Goal: Transaction & Acquisition: Purchase product/service

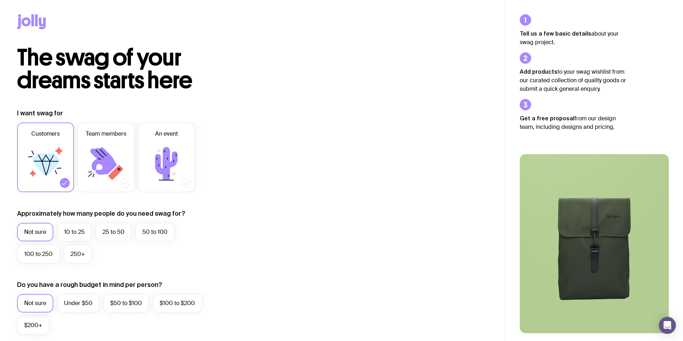
click at [40, 22] on icon at bounding box center [42, 23] width 7 height 12
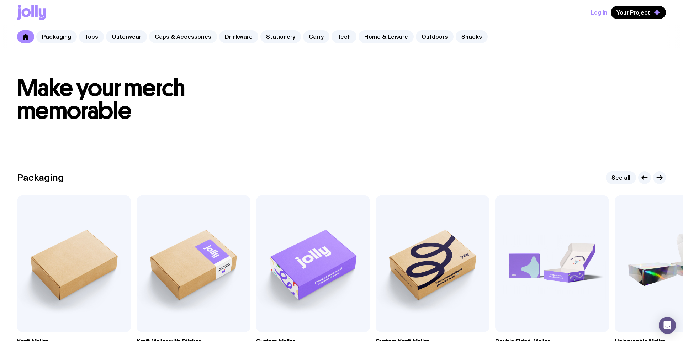
click at [167, 40] on link "Caps & Accessories" at bounding box center [183, 36] width 68 height 13
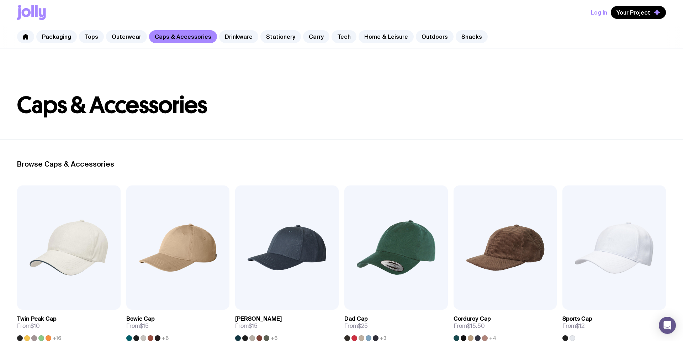
click at [36, 4] on div "Log In Your Project" at bounding box center [341, 12] width 649 height 25
click at [35, 17] on icon at bounding box center [31, 12] width 29 height 15
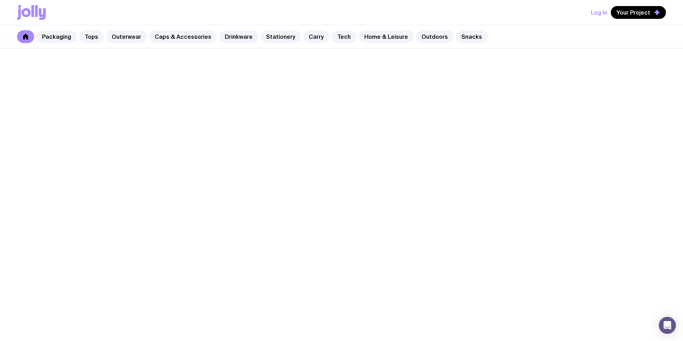
click at [35, 11] on icon at bounding box center [36, 11] width 2 height 12
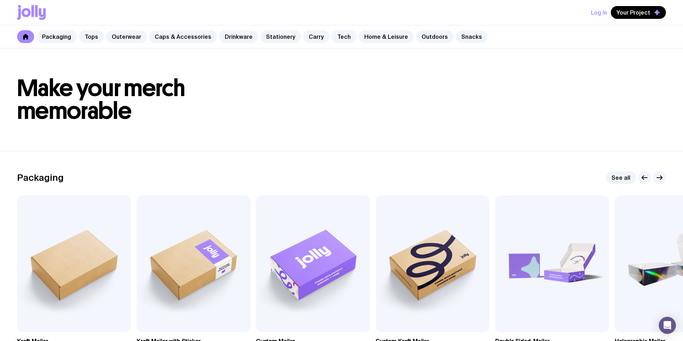
click at [28, 36] on icon at bounding box center [26, 37] width 6 height 6
click at [134, 125] on header "Make your merch memorable" at bounding box center [341, 99] width 683 height 103
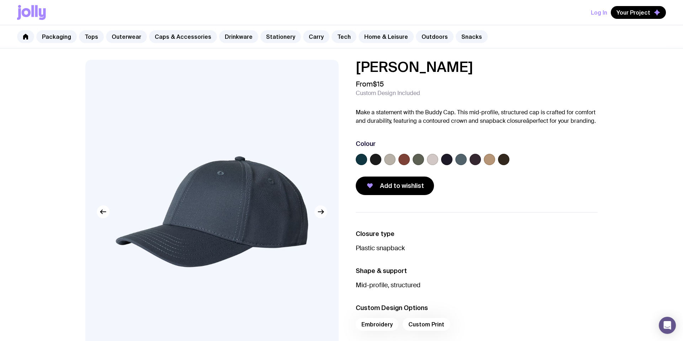
click at [323, 215] on icon "button" at bounding box center [321, 212] width 9 height 9
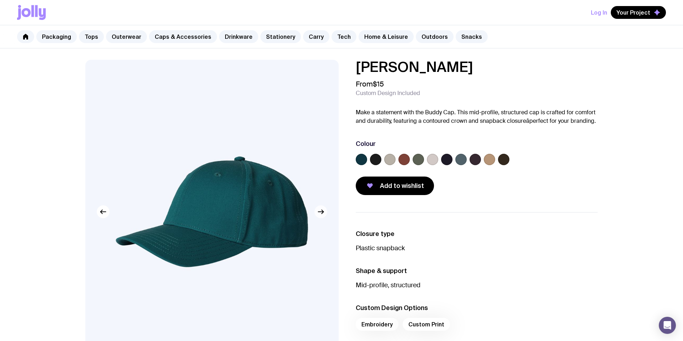
click at [323, 215] on icon "button" at bounding box center [321, 212] width 9 height 9
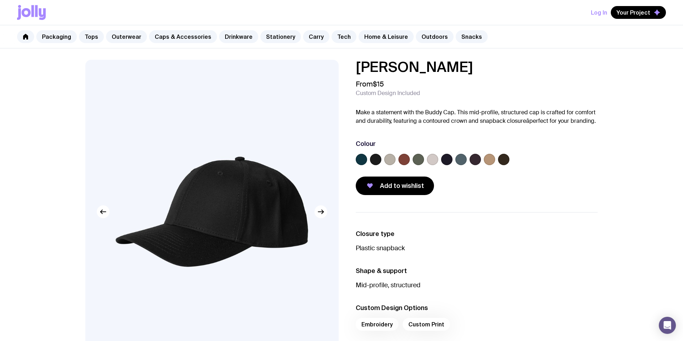
click at [372, 95] on span "Custom Design Included" at bounding box center [388, 93] width 64 height 7
click at [381, 115] on p "Make a statement with the Buddy Cap. This mid-profile, structured cap is crafte…" at bounding box center [477, 116] width 242 height 17
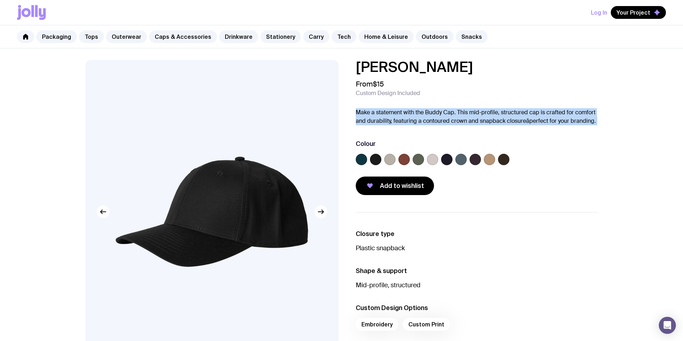
click at [381, 115] on p "Make a statement with the Buddy Cap. This mid-profile, structured cap is crafte…" at bounding box center [477, 116] width 242 height 17
click at [373, 161] on label at bounding box center [375, 159] width 11 height 11
click at [0, 0] on input "radio" at bounding box center [0, 0] width 0 height 0
click at [357, 159] on label at bounding box center [361, 159] width 11 height 11
click at [0, 0] on input "radio" at bounding box center [0, 0] width 0 height 0
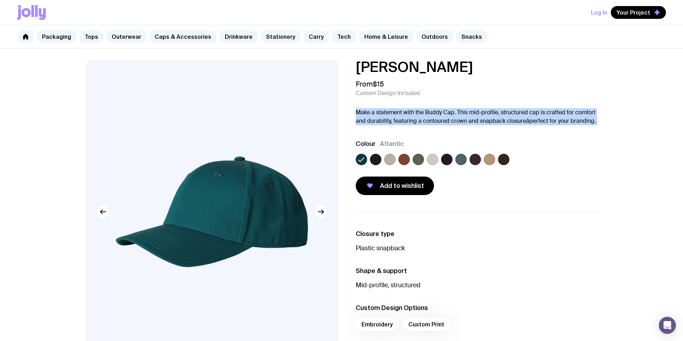
click at [319, 218] on img at bounding box center [211, 212] width 253 height 304
click at [321, 214] on icon "button" at bounding box center [321, 212] width 9 height 9
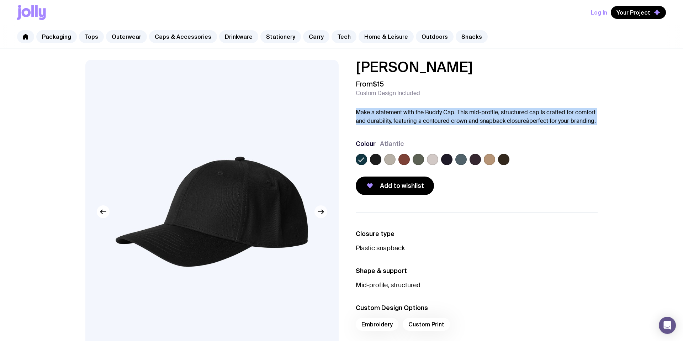
click at [321, 214] on icon "button" at bounding box center [321, 212] width 9 height 9
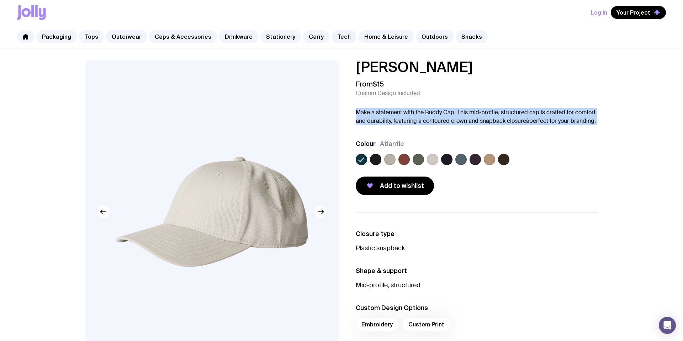
click at [321, 214] on icon "button" at bounding box center [321, 212] width 9 height 9
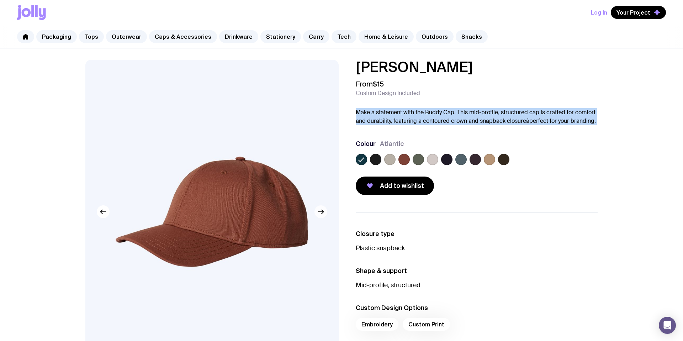
click at [321, 214] on icon "button" at bounding box center [321, 212] width 9 height 9
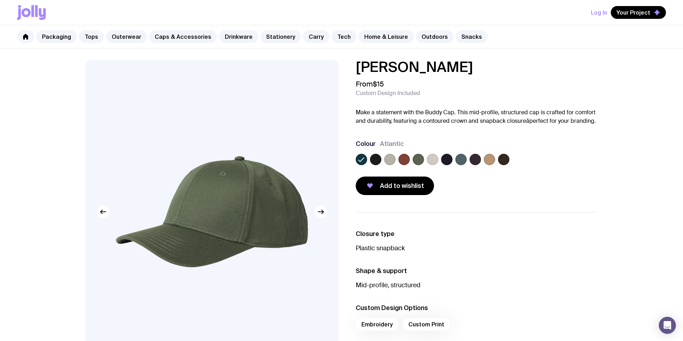
click at [380, 242] on li "Closure type Plastic snapback" at bounding box center [477, 241] width 242 height 23
click at [384, 230] on h3 "Closure type" at bounding box center [477, 234] width 242 height 9
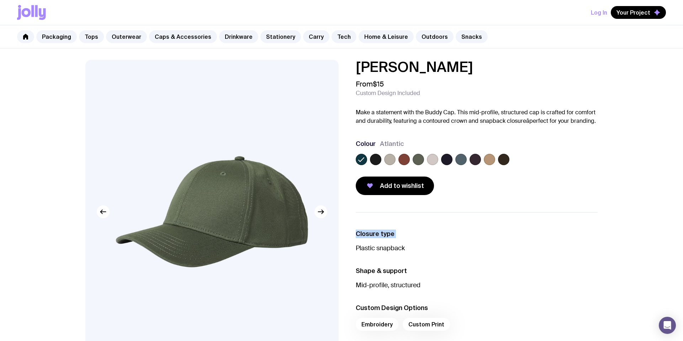
click at [384, 230] on h3 "Closure type" at bounding box center [477, 234] width 242 height 9
click at [397, 116] on p "Make a statement with the Buddy Cap. This mid-profile, structured cap is crafte…" at bounding box center [477, 116] width 242 height 17
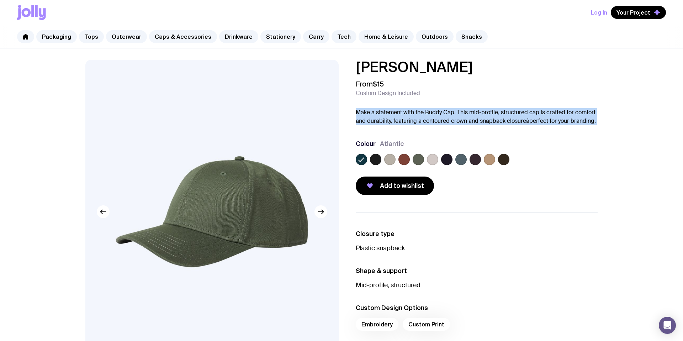
click at [397, 116] on p "Make a statement with the Buddy Cap. This mid-profile, structured cap is crafte…" at bounding box center [477, 116] width 242 height 17
click at [418, 159] on label at bounding box center [418, 159] width 11 height 11
click at [0, 0] on input "radio" at bounding box center [0, 0] width 0 height 0
click at [357, 157] on label at bounding box center [361, 159] width 11 height 11
click at [0, 0] on input "radio" at bounding box center [0, 0] width 0 height 0
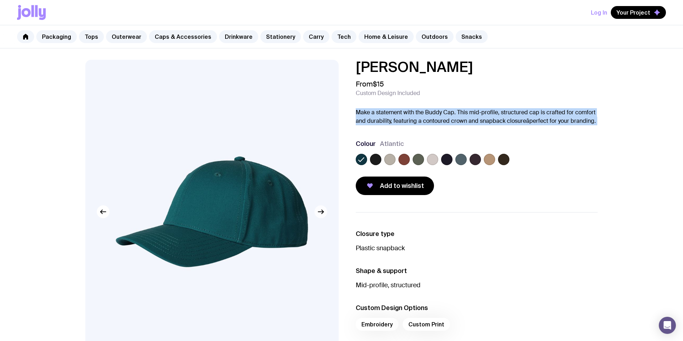
click at [315, 215] on div at bounding box center [211, 212] width 253 height 304
click at [325, 213] on icon "button" at bounding box center [321, 212] width 9 height 9
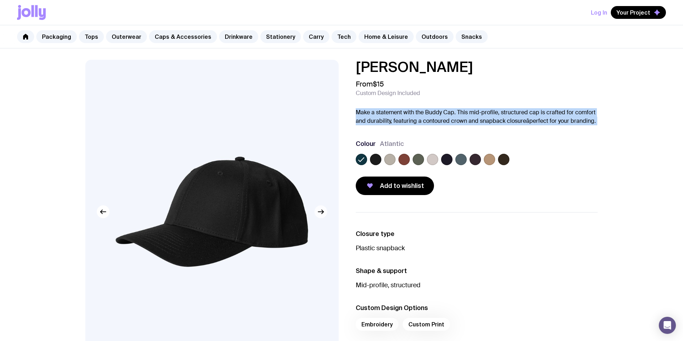
click at [325, 213] on icon "button" at bounding box center [321, 212] width 9 height 9
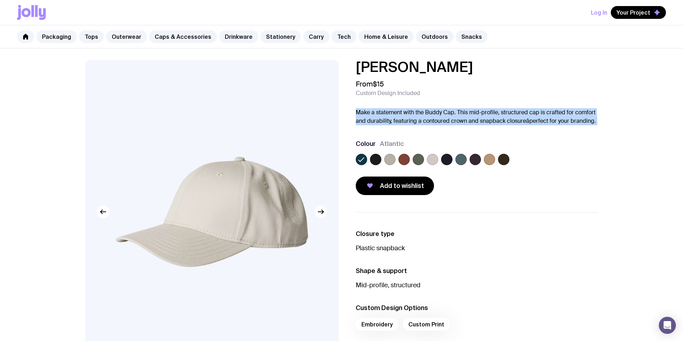
click at [325, 213] on icon "button" at bounding box center [321, 212] width 9 height 9
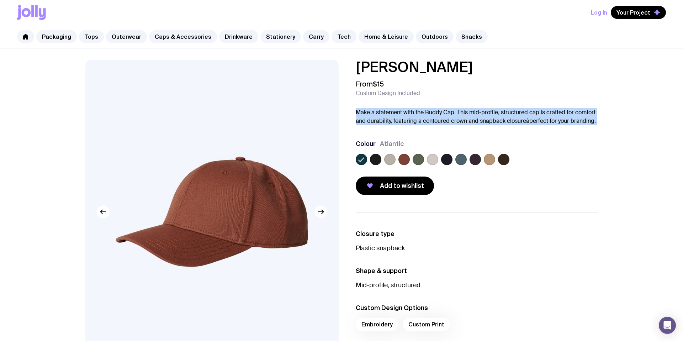
click at [325, 213] on icon "button" at bounding box center [321, 212] width 9 height 9
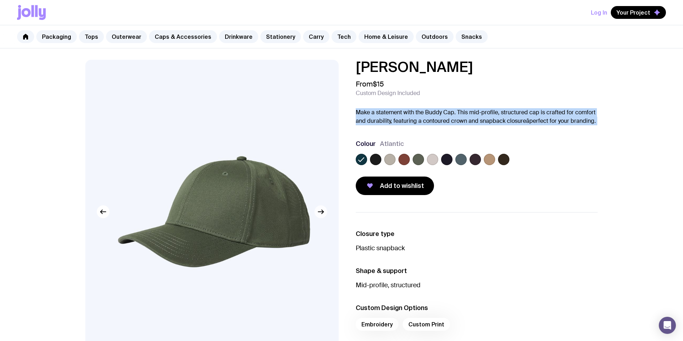
click at [325, 213] on icon "button" at bounding box center [321, 212] width 9 height 9
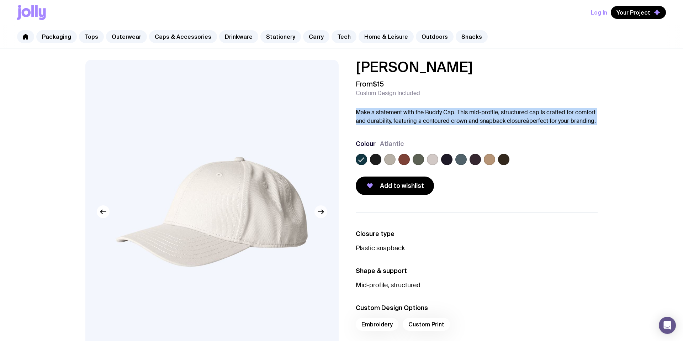
click at [325, 213] on icon "button" at bounding box center [321, 212] width 9 height 9
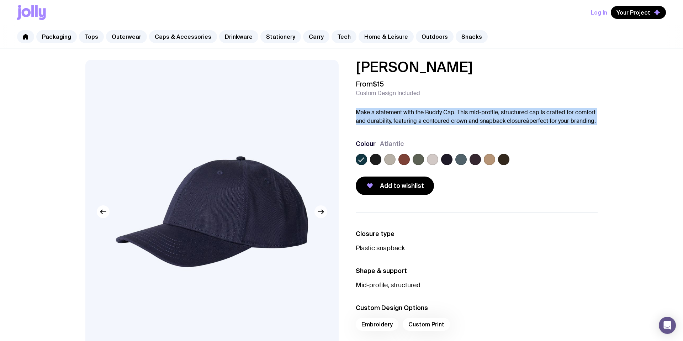
click at [324, 212] on icon "button" at bounding box center [321, 212] width 5 height 0
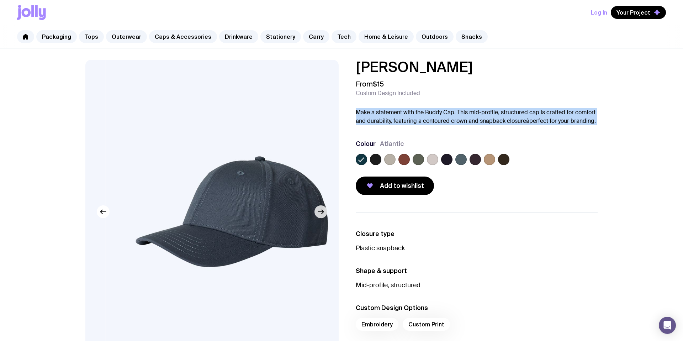
click at [323, 212] on icon "button" at bounding box center [321, 212] width 5 height 0
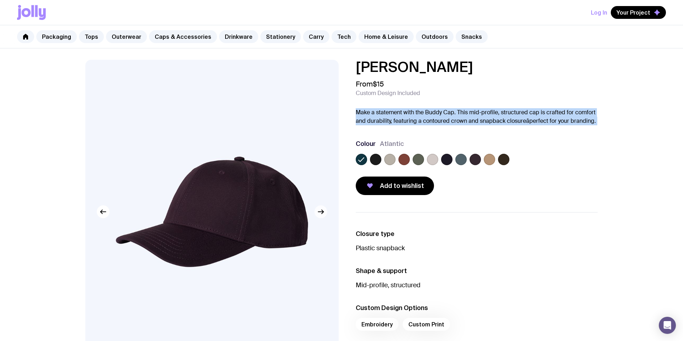
click at [322, 212] on icon "button" at bounding box center [321, 212] width 5 height 0
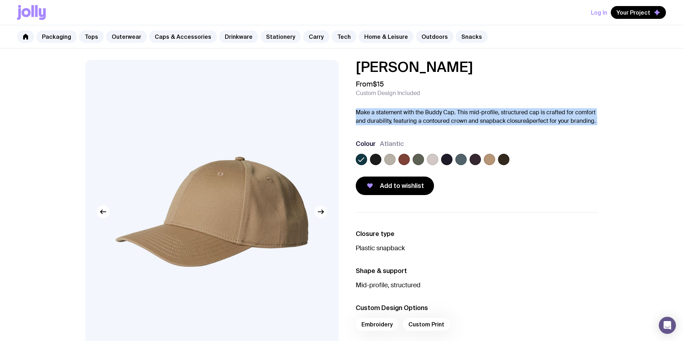
click at [322, 212] on icon "button" at bounding box center [321, 212] width 5 height 0
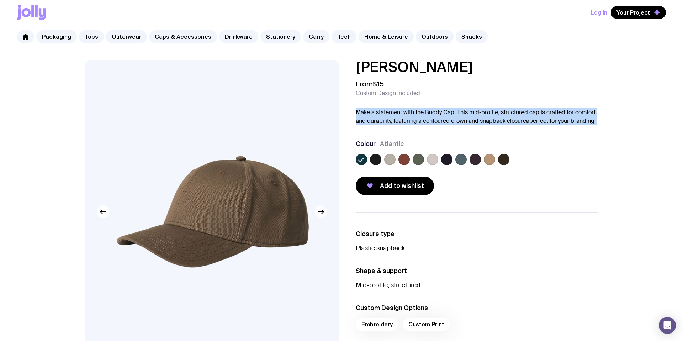
click at [322, 212] on icon "button" at bounding box center [321, 212] width 5 height 0
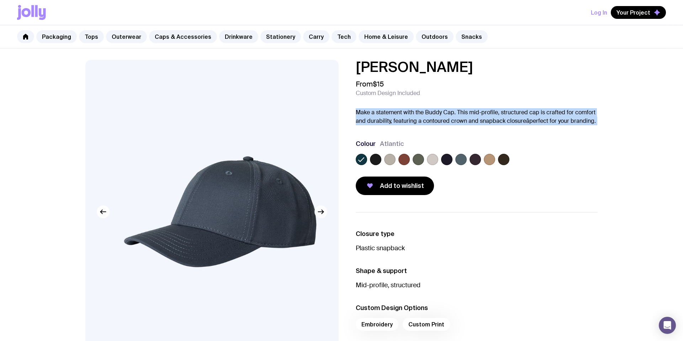
click at [322, 212] on icon "button" at bounding box center [321, 212] width 5 height 0
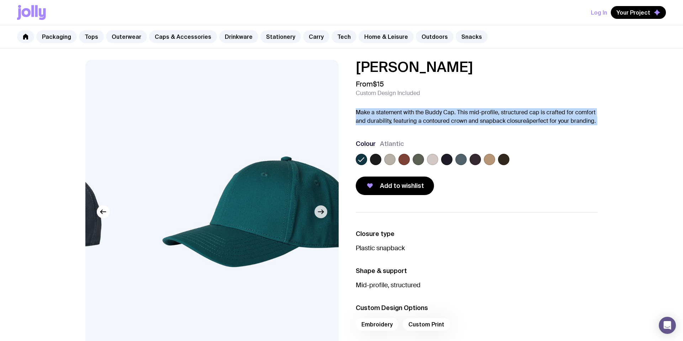
click at [322, 212] on icon "button" at bounding box center [321, 212] width 5 height 0
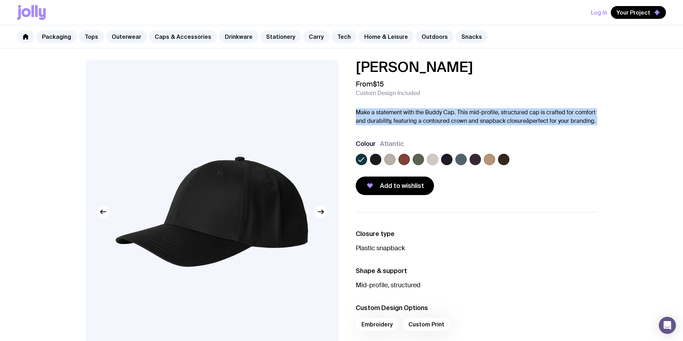
click at [106, 211] on icon "button" at bounding box center [103, 212] width 9 height 9
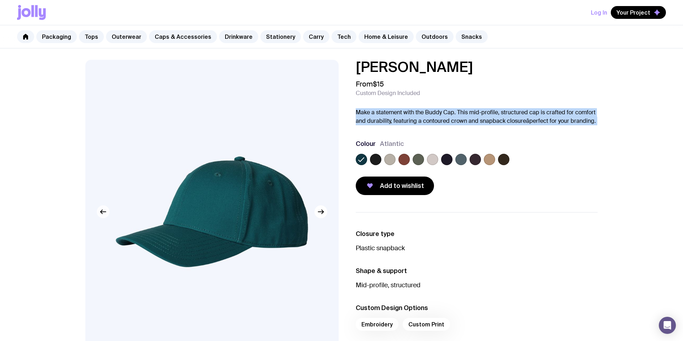
click at [103, 211] on icon "button" at bounding box center [103, 212] width 9 height 9
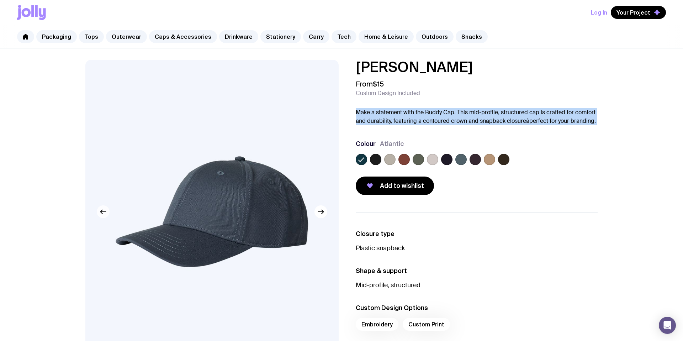
click at [103, 211] on icon "button" at bounding box center [103, 212] width 9 height 9
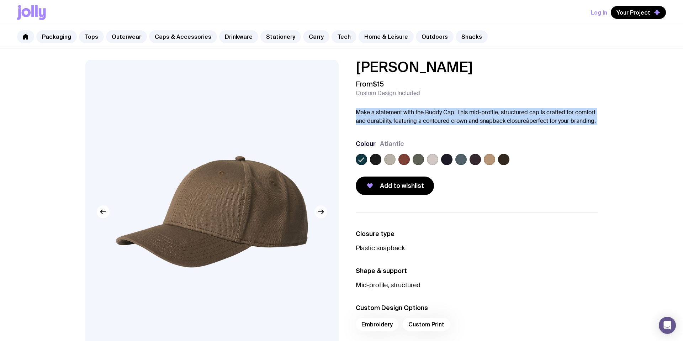
click at [323, 210] on icon "button" at bounding box center [321, 212] width 9 height 9
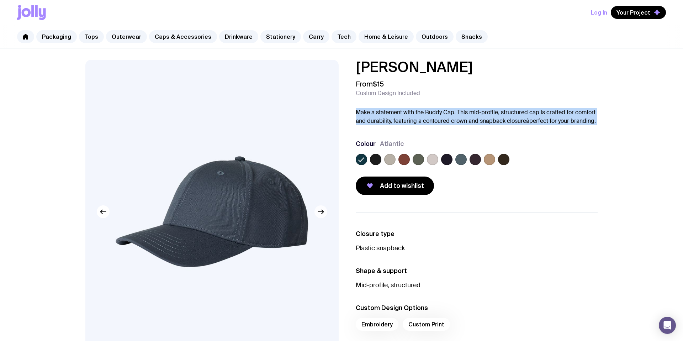
click at [323, 209] on icon "button" at bounding box center [321, 212] width 9 height 9
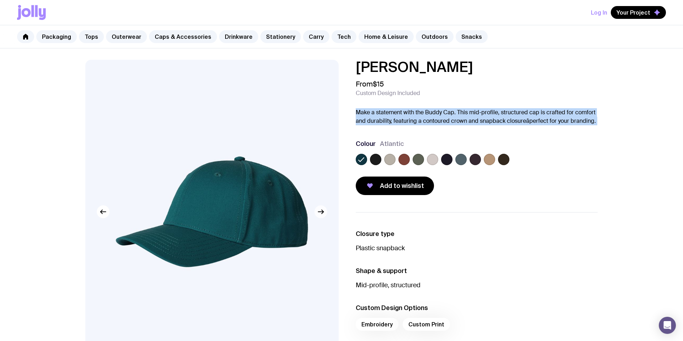
click at [321, 210] on icon "button" at bounding box center [321, 212] width 9 height 9
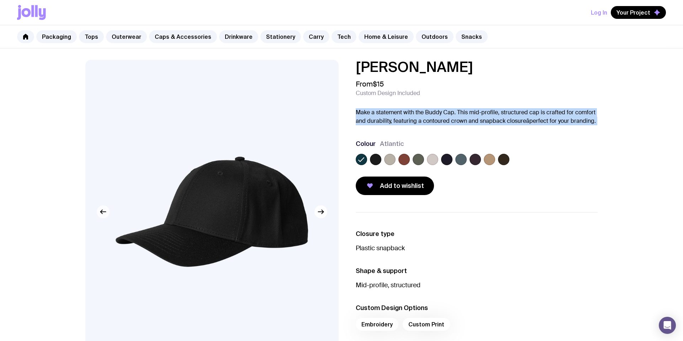
click at [98, 209] on button "button" at bounding box center [103, 211] width 13 height 13
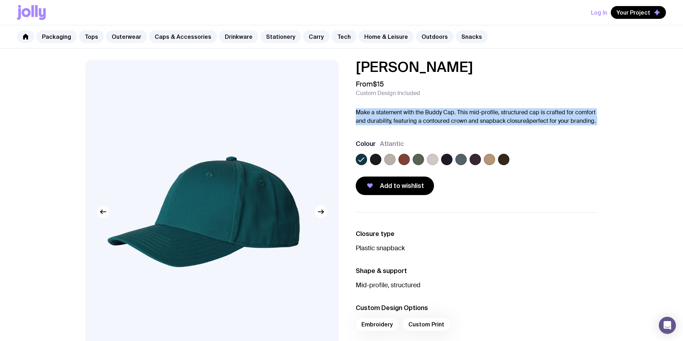
click at [98, 209] on button "button" at bounding box center [103, 211] width 13 height 13
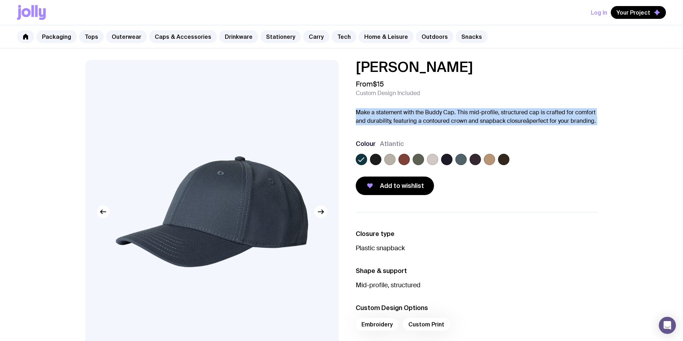
click at [251, 243] on img at bounding box center [211, 212] width 253 height 304
drag, startPoint x: 251, startPoint y: 217, endPoint x: 241, endPoint y: 139, distance: 78.2
click at [241, 139] on img at bounding box center [211, 212] width 253 height 304
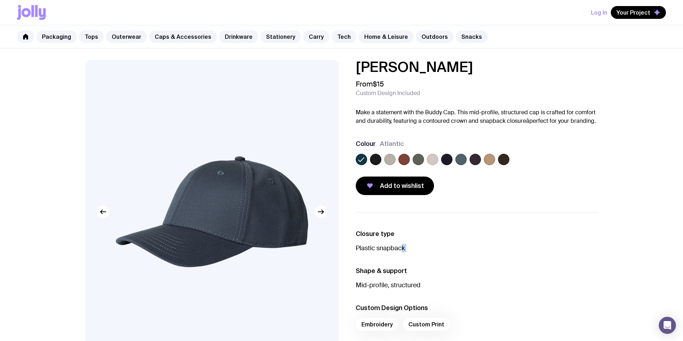
click at [404, 252] on ul "Closure type Plastic snapback Shape & support Mid-profile, structured Custom De…" at bounding box center [477, 282] width 242 height 140
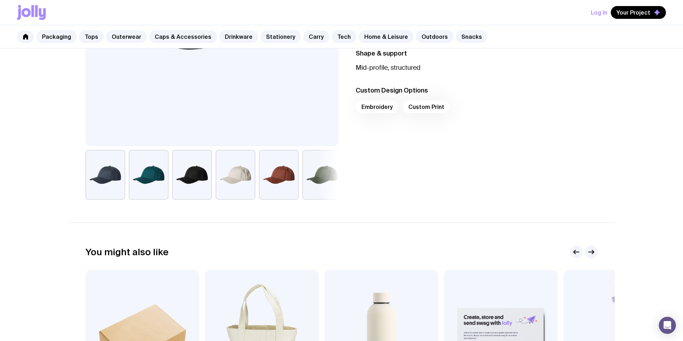
scroll to position [219, 0]
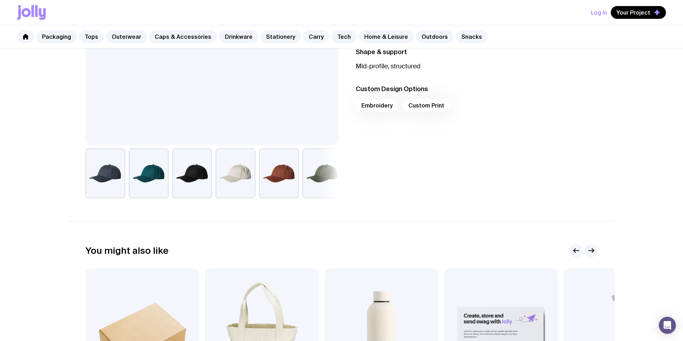
click at [247, 244] on div "You might also like" at bounding box center [341, 250] width 513 height 13
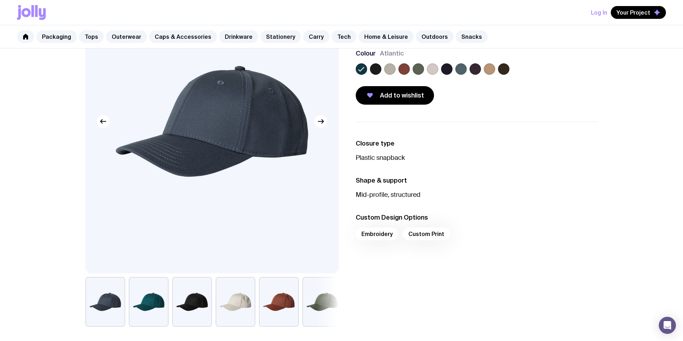
scroll to position [0, 0]
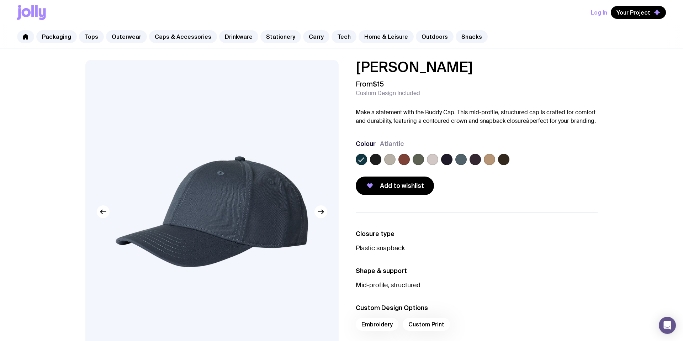
click at [242, 178] on img at bounding box center [211, 212] width 253 height 304
